Goal: Task Accomplishment & Management: Manage account settings

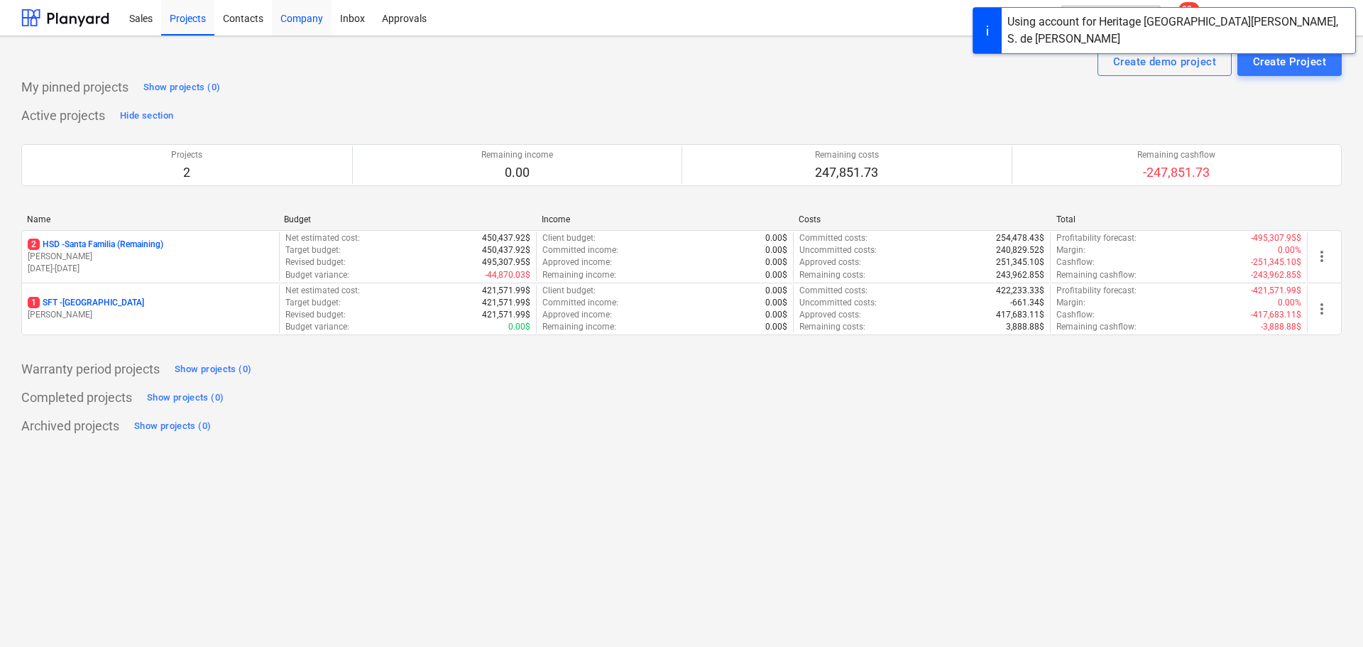
click at [290, 17] on div "Company" at bounding box center [302, 17] width 60 height 36
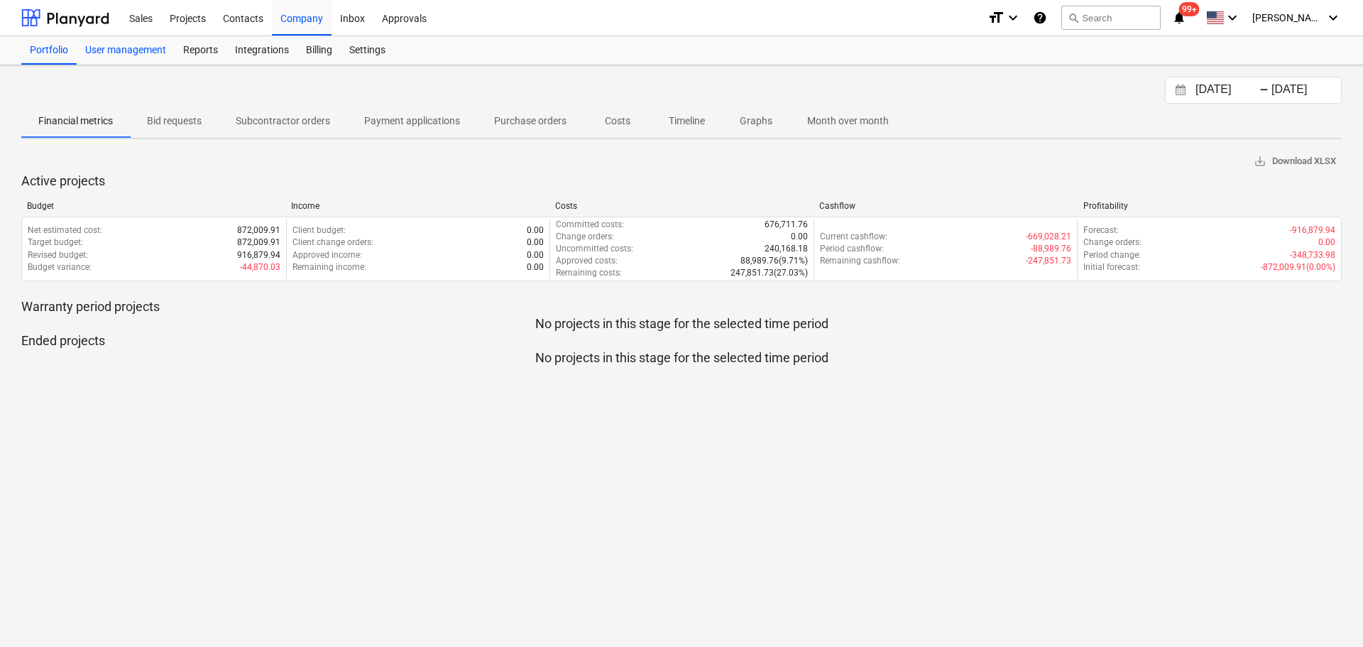
click at [151, 53] on div "User management" at bounding box center [126, 50] width 98 height 28
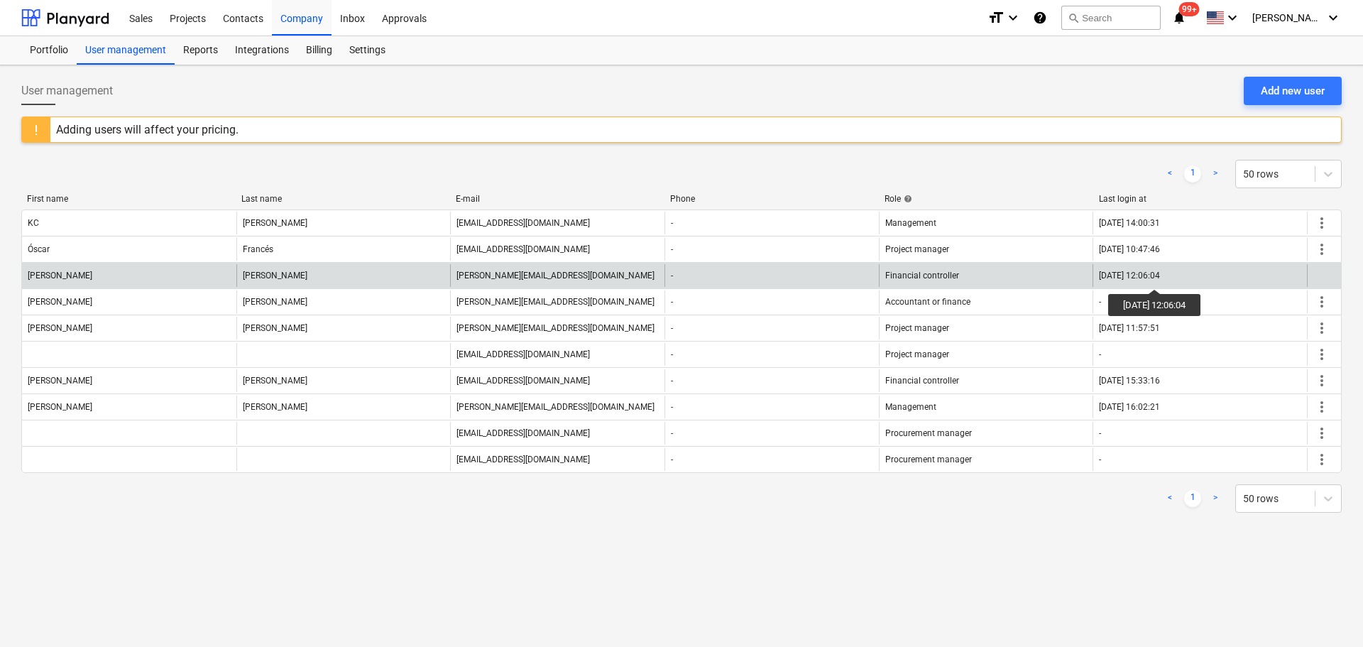
click at [1160, 276] on div "[DATE] 12:06:04" at bounding box center [1129, 276] width 61 height 10
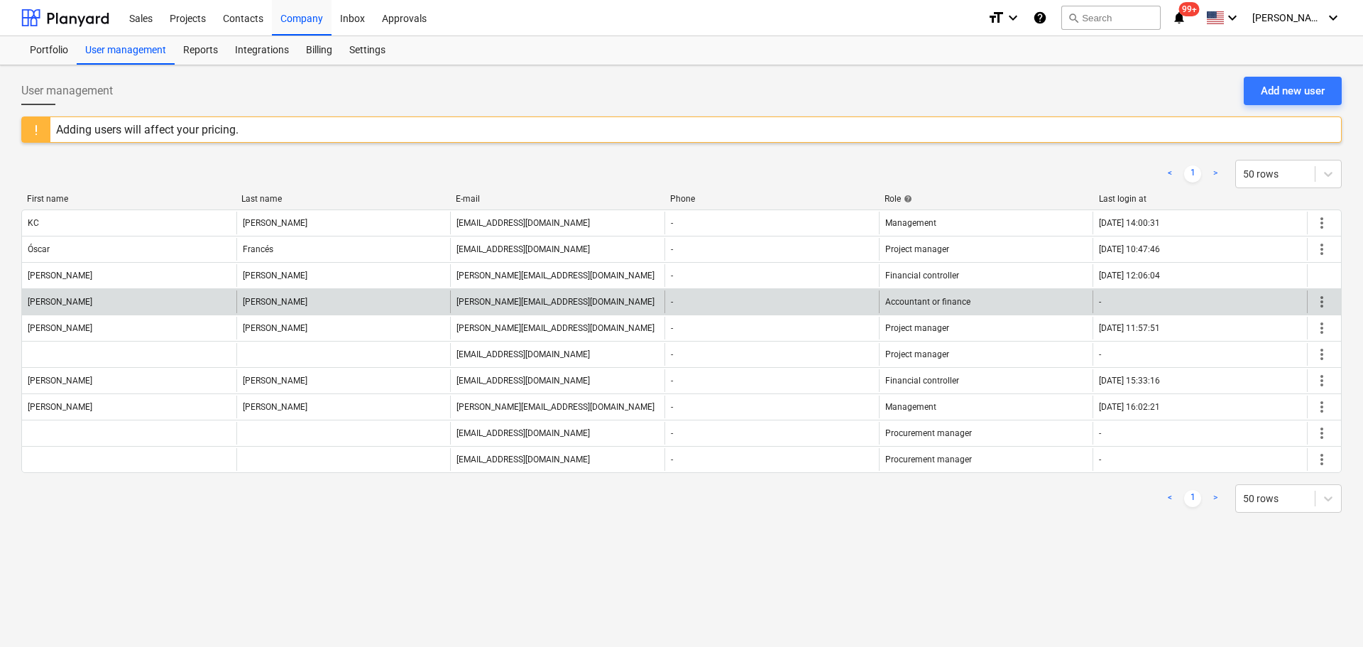
click at [1318, 306] on span "more_vert" at bounding box center [1322, 301] width 17 height 17
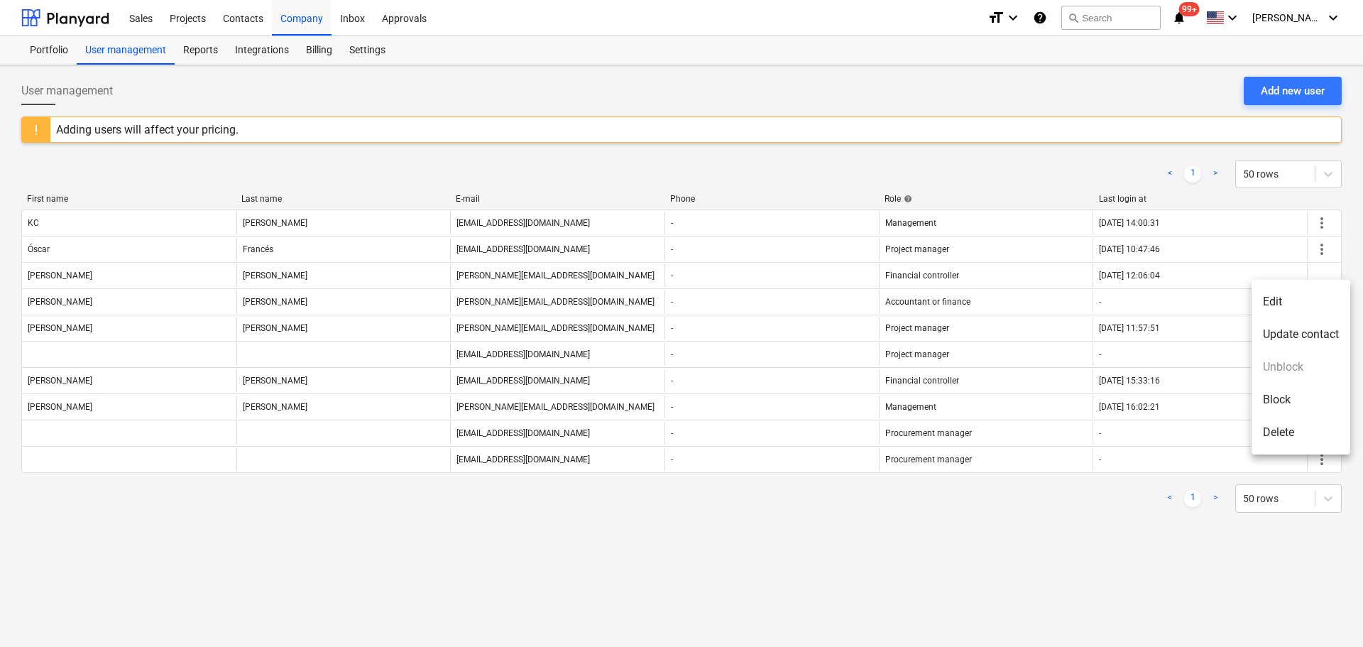
click at [1297, 440] on li "Delete" at bounding box center [1301, 432] width 99 height 33
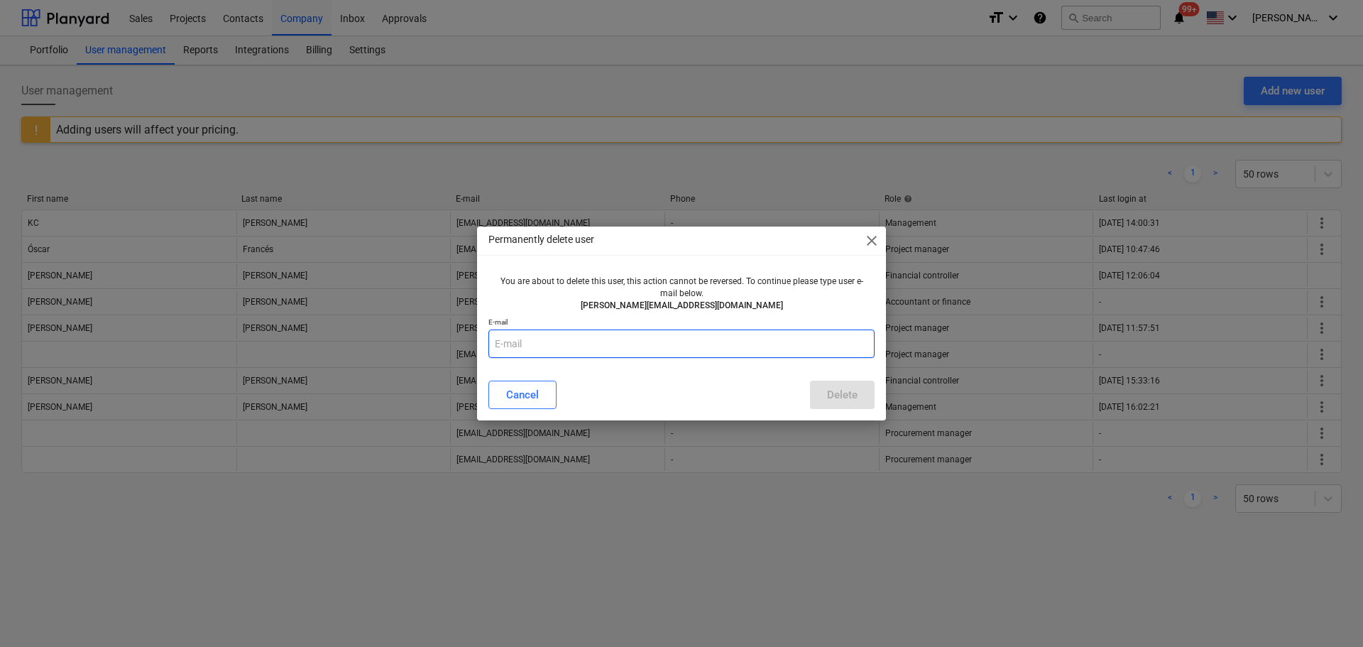
click at [589, 342] on input "text" at bounding box center [682, 343] width 386 height 28
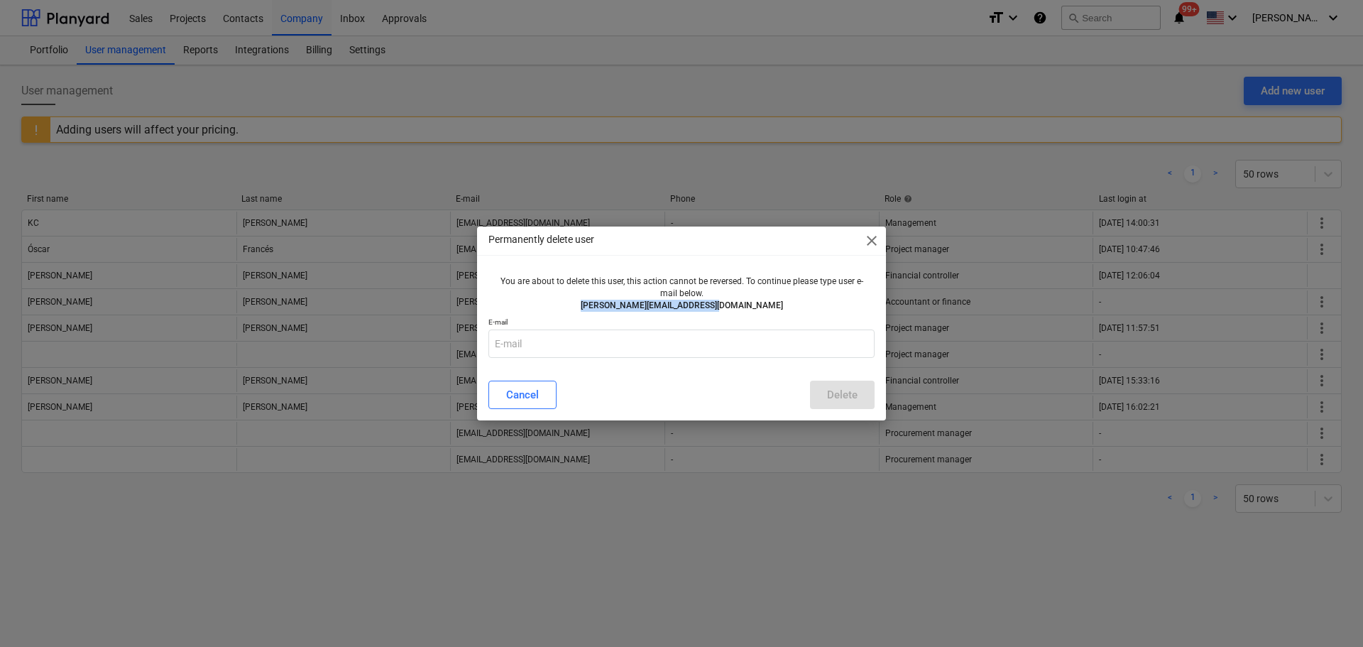
drag, startPoint x: 614, startPoint y: 304, endPoint x: 758, endPoint y: 306, distance: 143.4
click at [758, 306] on p "[PERSON_NAME][EMAIL_ADDRESS][DOMAIN_NAME]" at bounding box center [681, 306] width 375 height 12
copy p "[PERSON_NAME][EMAIL_ADDRESS][DOMAIN_NAME]"
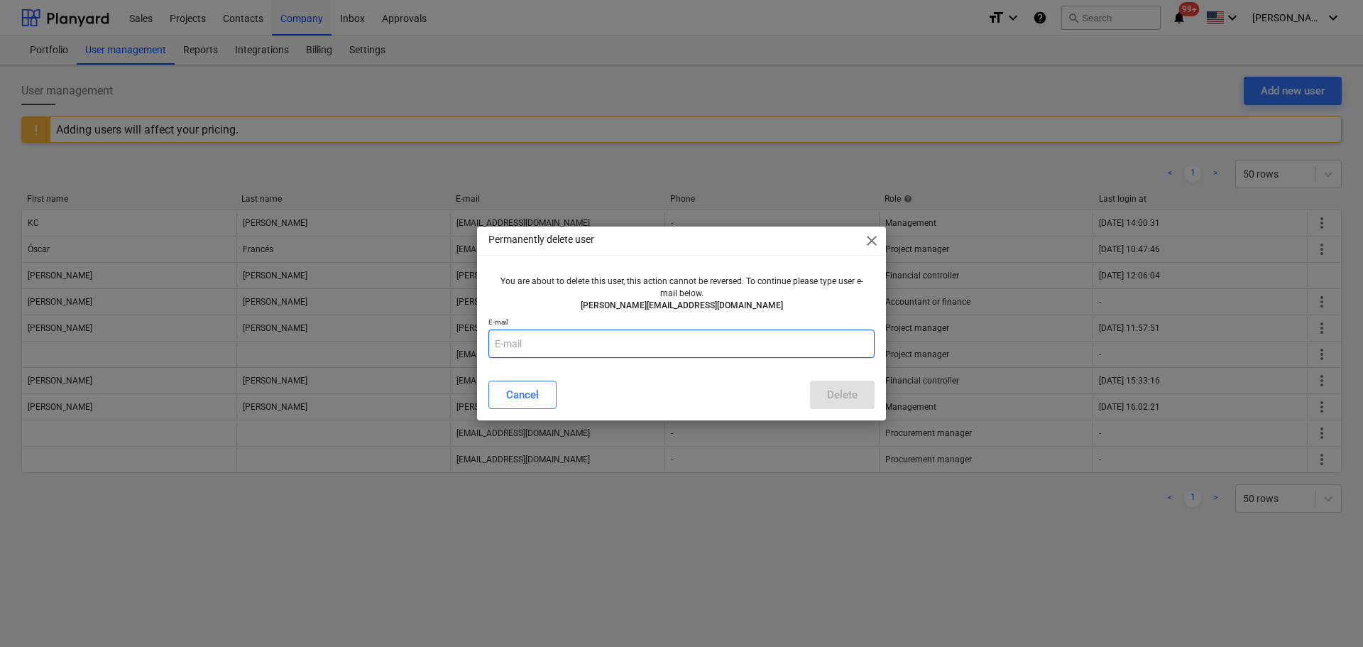
click at [699, 343] on input "text" at bounding box center [682, 343] width 386 height 28
paste input "[PERSON_NAME][EMAIL_ADDRESS][DOMAIN_NAME]"
type input "[PERSON_NAME][EMAIL_ADDRESS][DOMAIN_NAME]"
click at [838, 395] on div "Delete" at bounding box center [842, 395] width 31 height 18
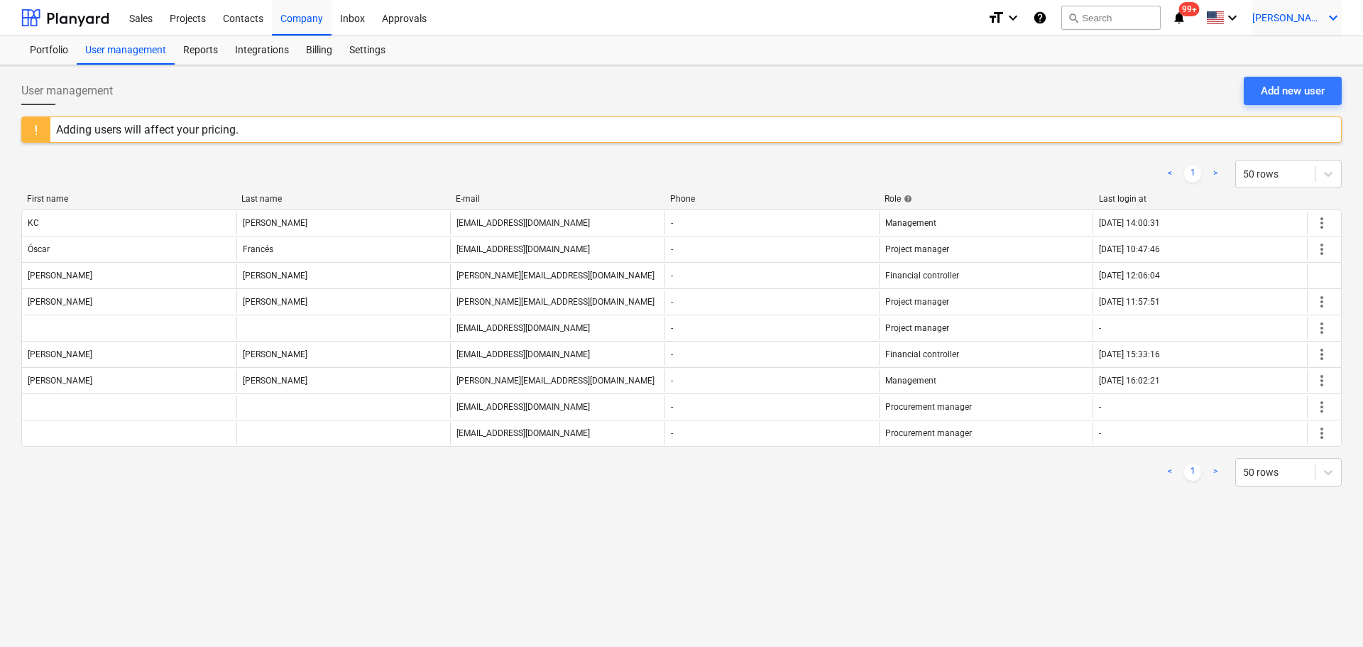
click at [1307, 23] on span "[PERSON_NAME]" at bounding box center [1288, 17] width 71 height 11
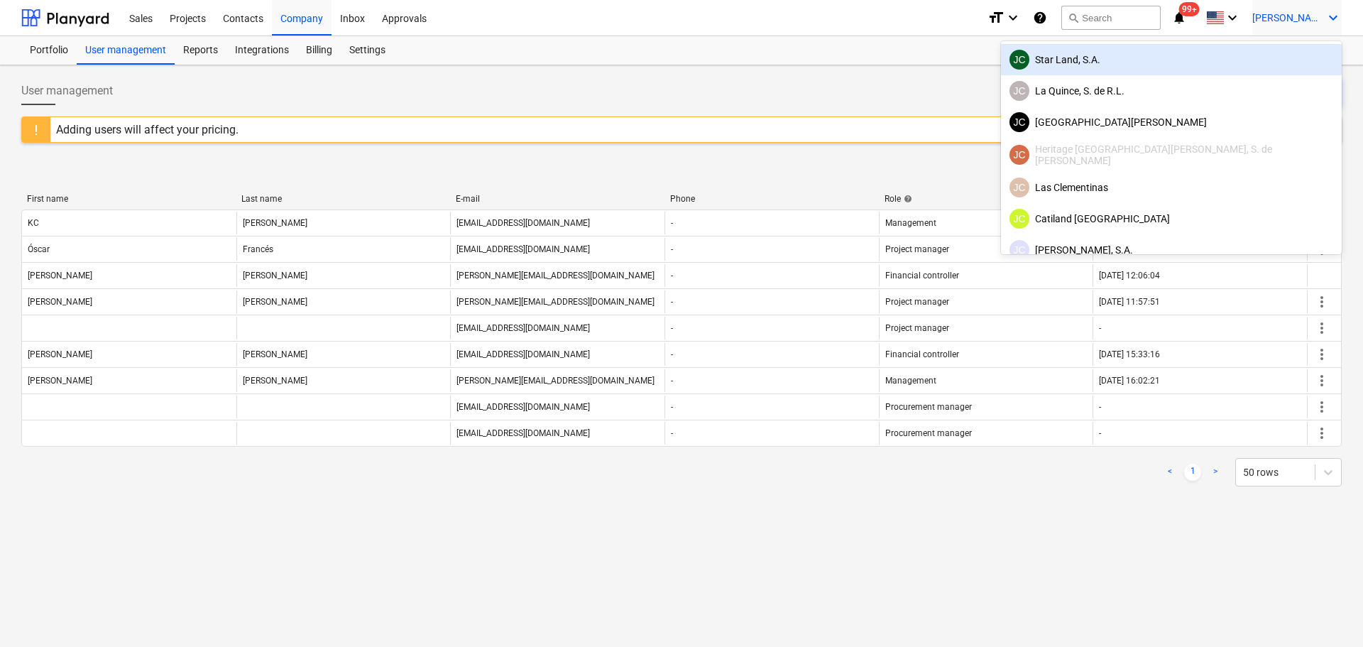
click at [1213, 63] on div "JC Star Land, S.A." at bounding box center [1172, 60] width 324 height 20
